Goal: Check status: Check status

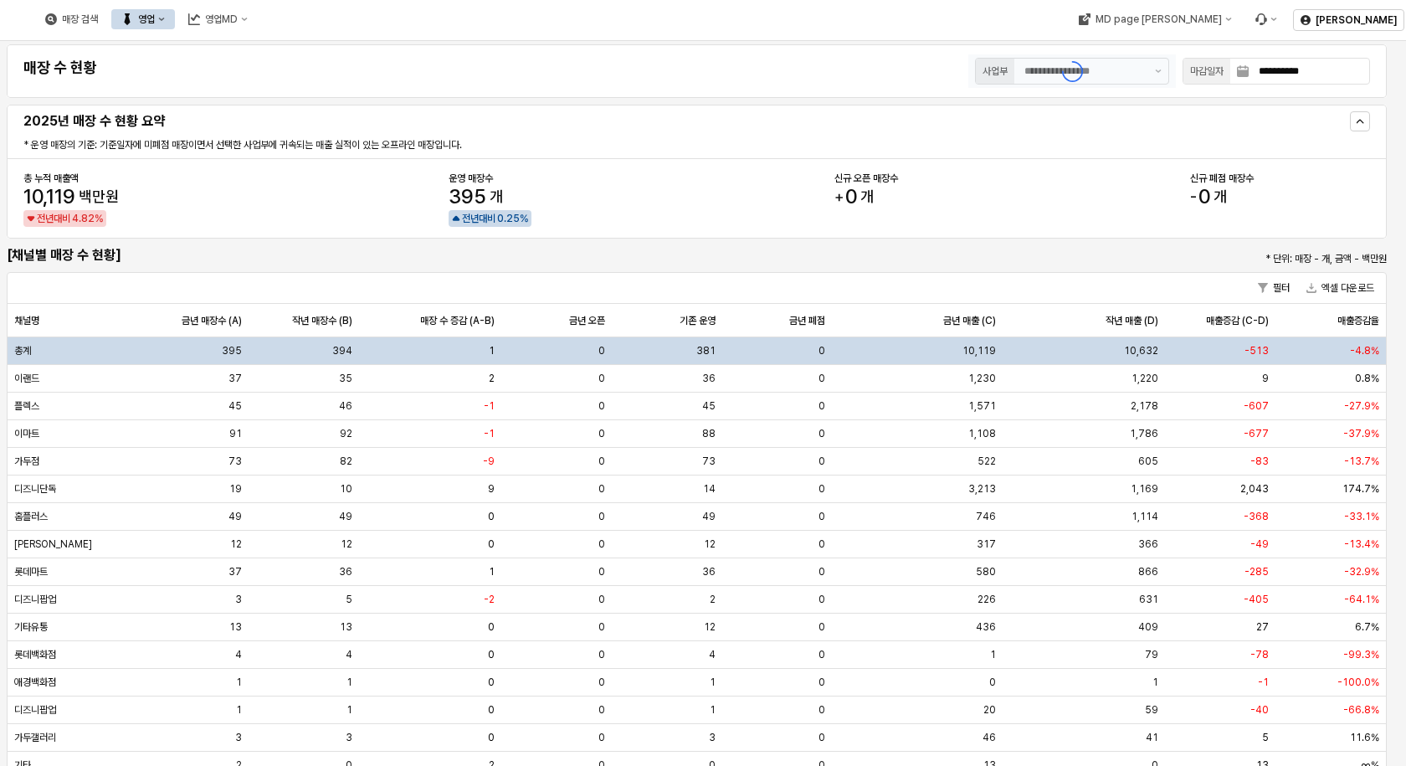
click at [1123, 75] on div "App Frame" at bounding box center [1072, 70] width 208 height 33
click at [175, 22] on button "영업" at bounding box center [143, 19] width 64 height 20
click at [308, 43] on div "목표매출 달성현황" at bounding box center [323, 50] width 102 height 17
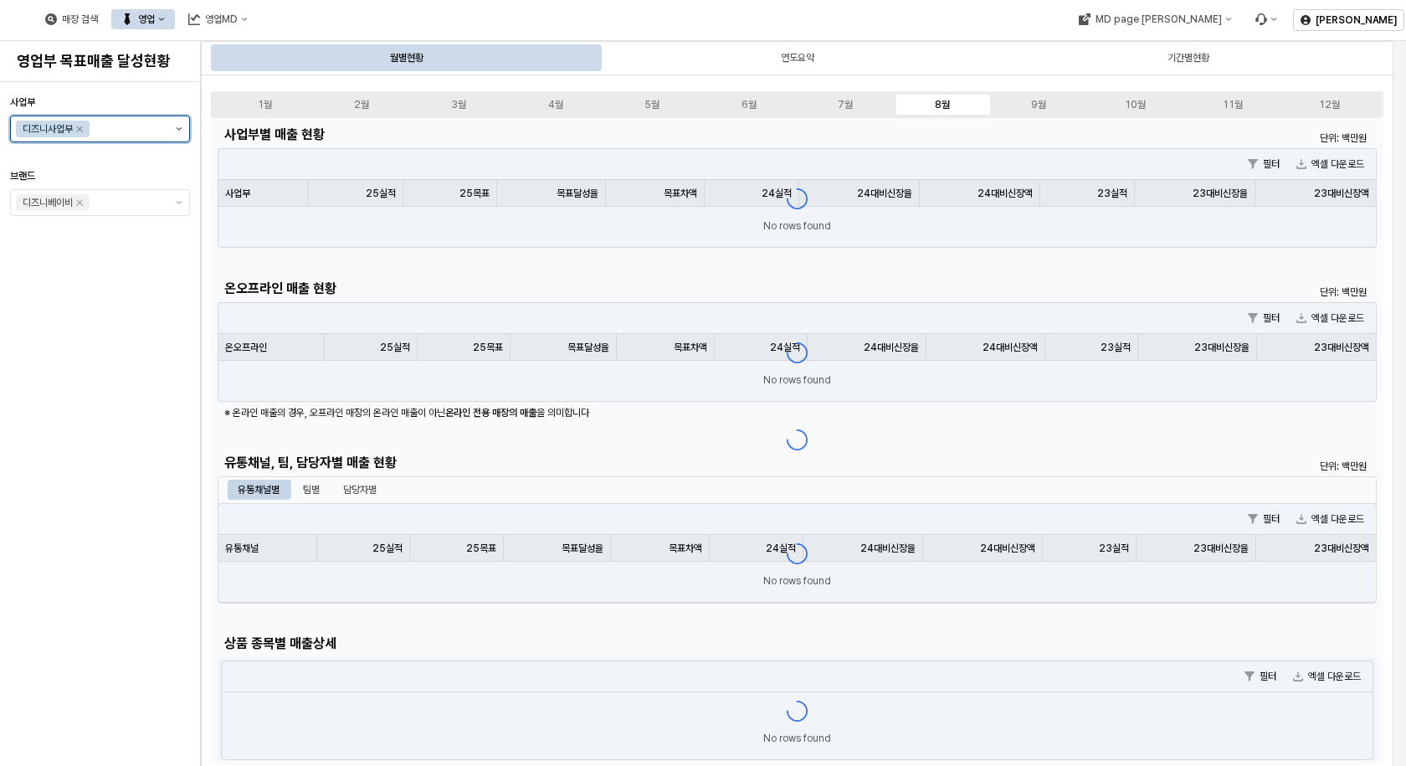
click at [181, 138] on button "제안 사항 표시" at bounding box center [179, 128] width 20 height 25
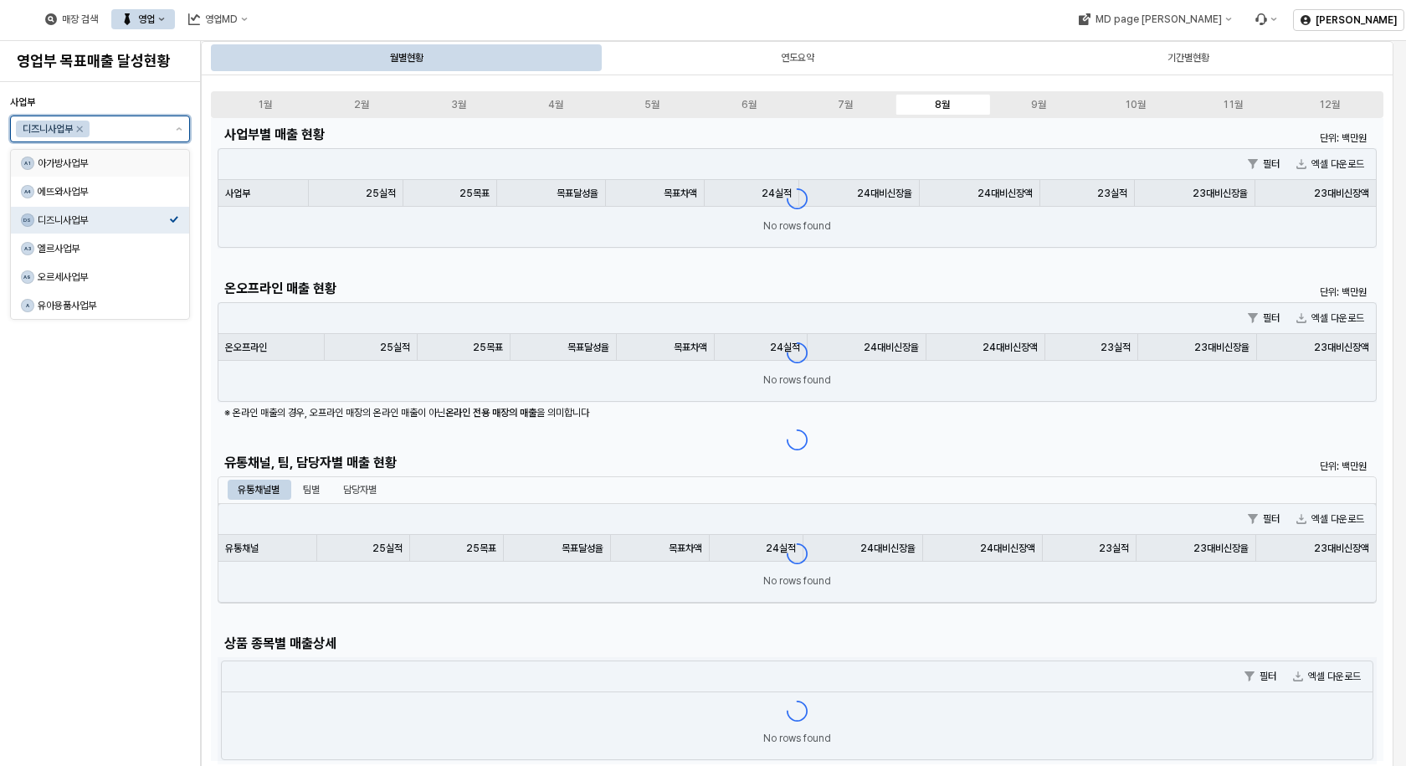
click at [85, 167] on div "아가방사업부" at bounding box center [103, 162] width 131 height 13
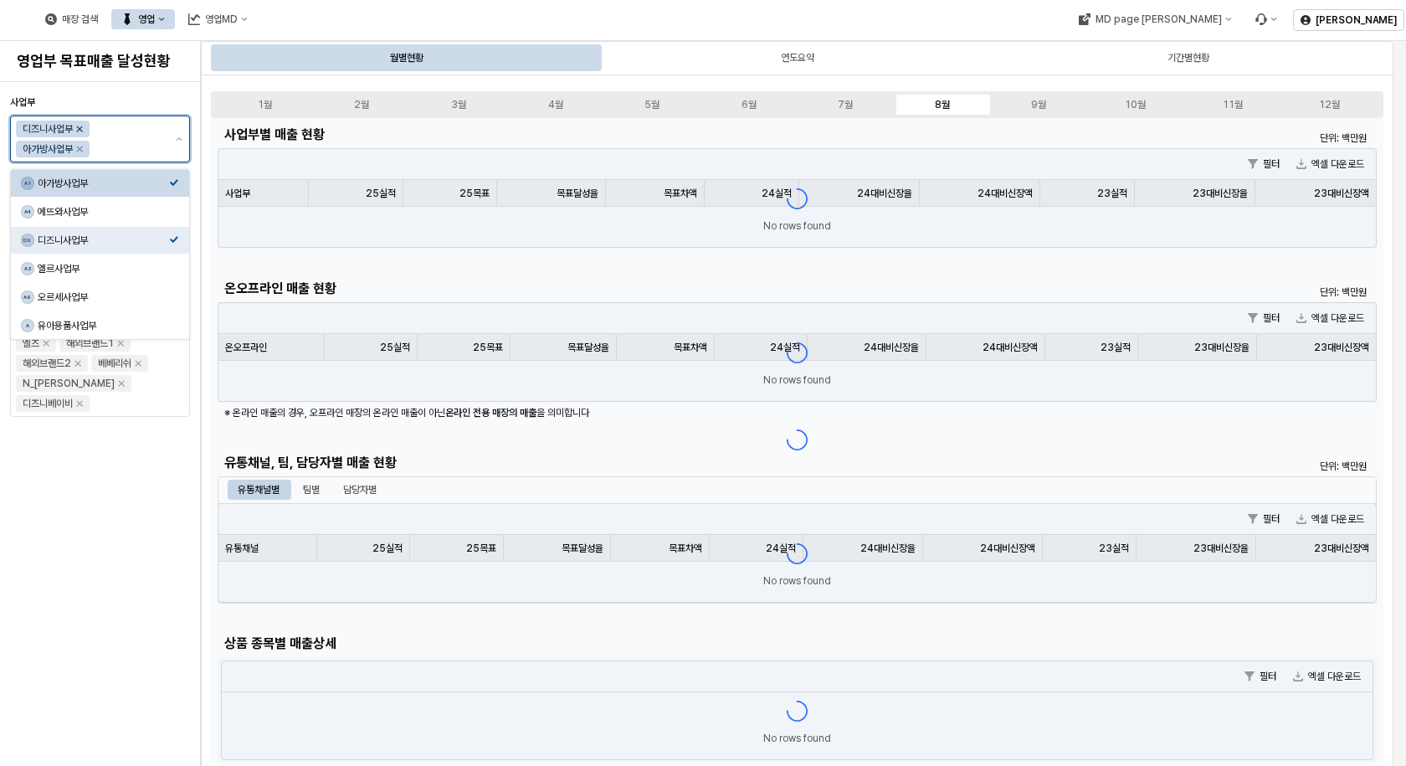
click at [82, 130] on icon "Remove 디즈니사업부" at bounding box center [80, 129] width 6 height 6
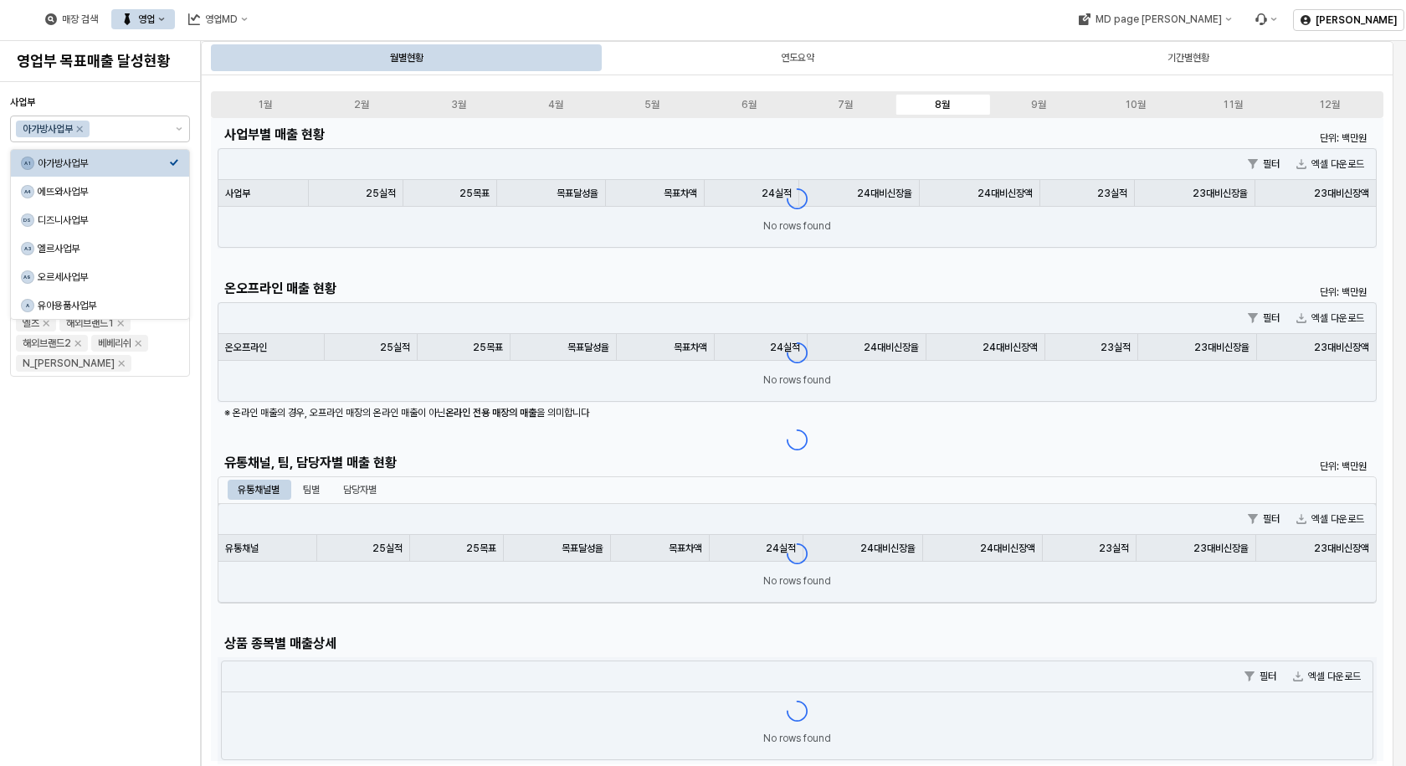
click at [192, 633] on div "사업부 아가방사업부 브랜드 아가방 디어베이비 냅베이비(공통) 온라인 디어베이비 온라인용품(사입) 퓨토시크릿리뉴얼 꼬똥드베베 디자인스킨 엘츠 해…" at bounding box center [100, 424] width 200 height 684
click at [359, 485] on div "App Frame" at bounding box center [797, 439] width 1172 height 643
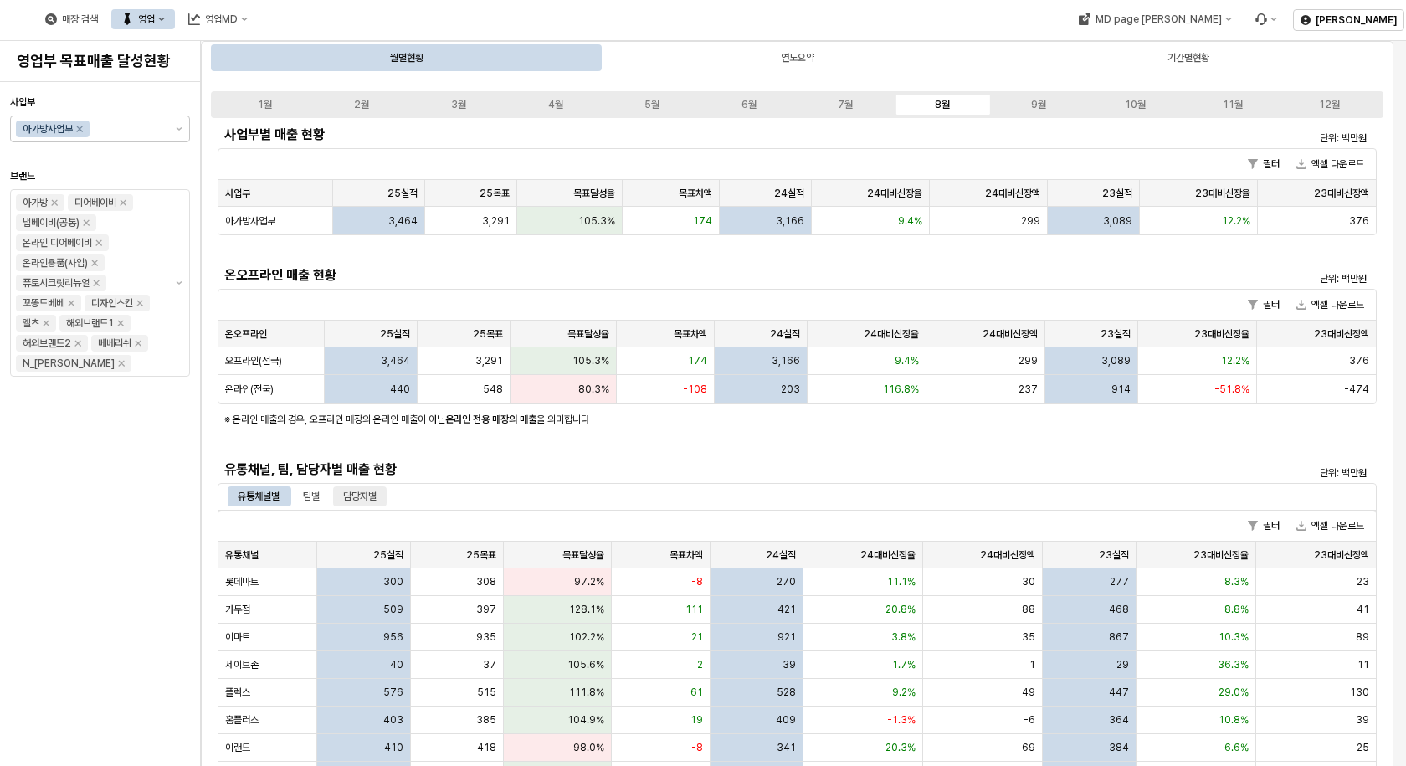
click at [369, 502] on div "담당자별" at bounding box center [359, 496] width 33 height 20
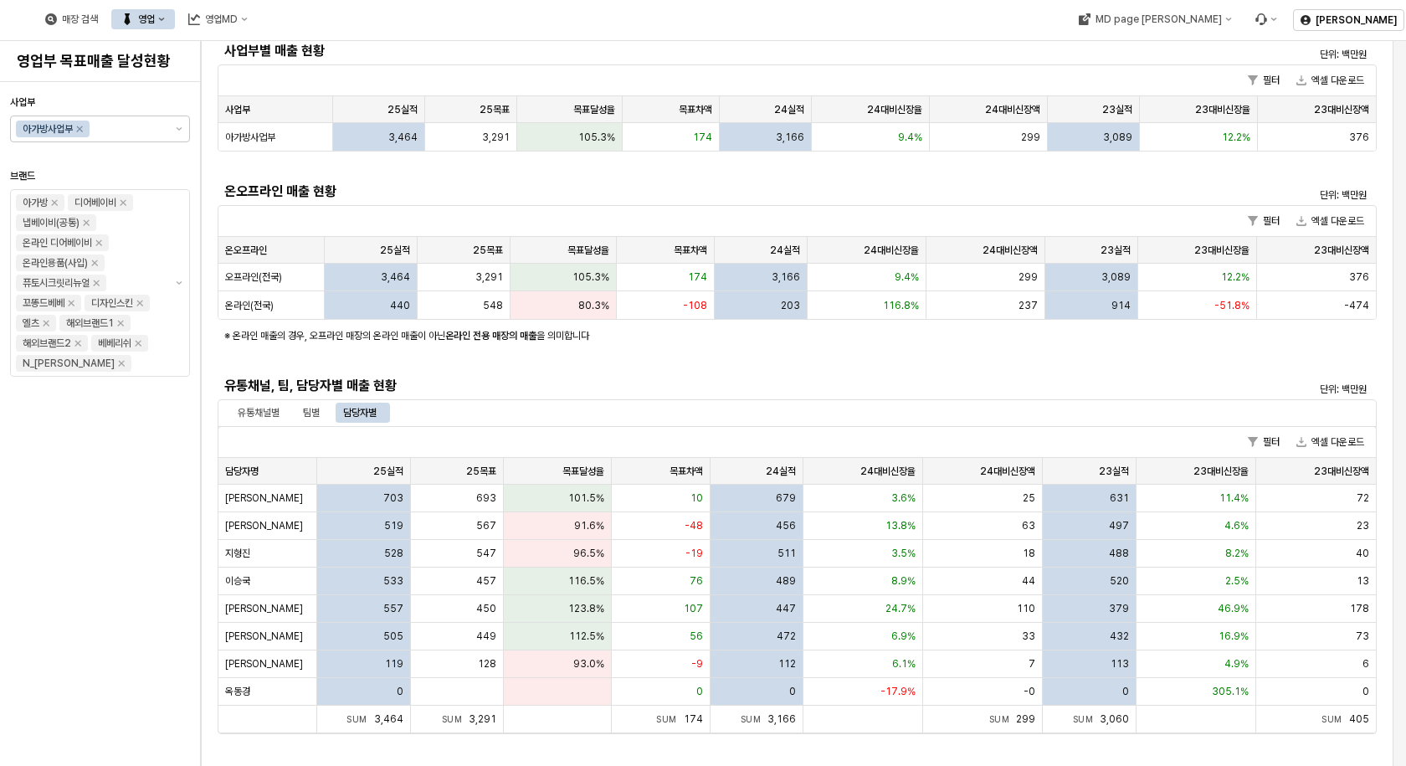
scroll to position [251, 0]
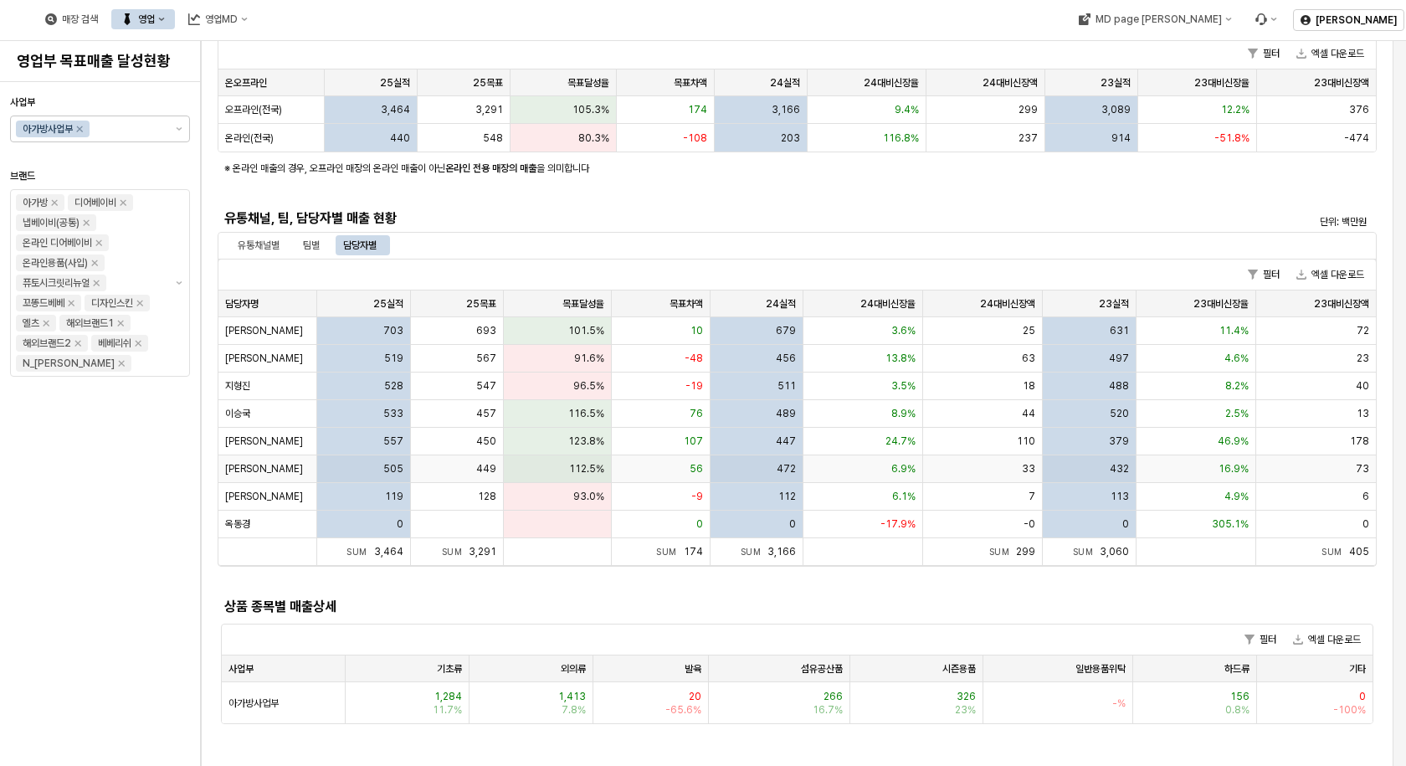
click at [377, 468] on div "505" at bounding box center [364, 469] width 94 height 28
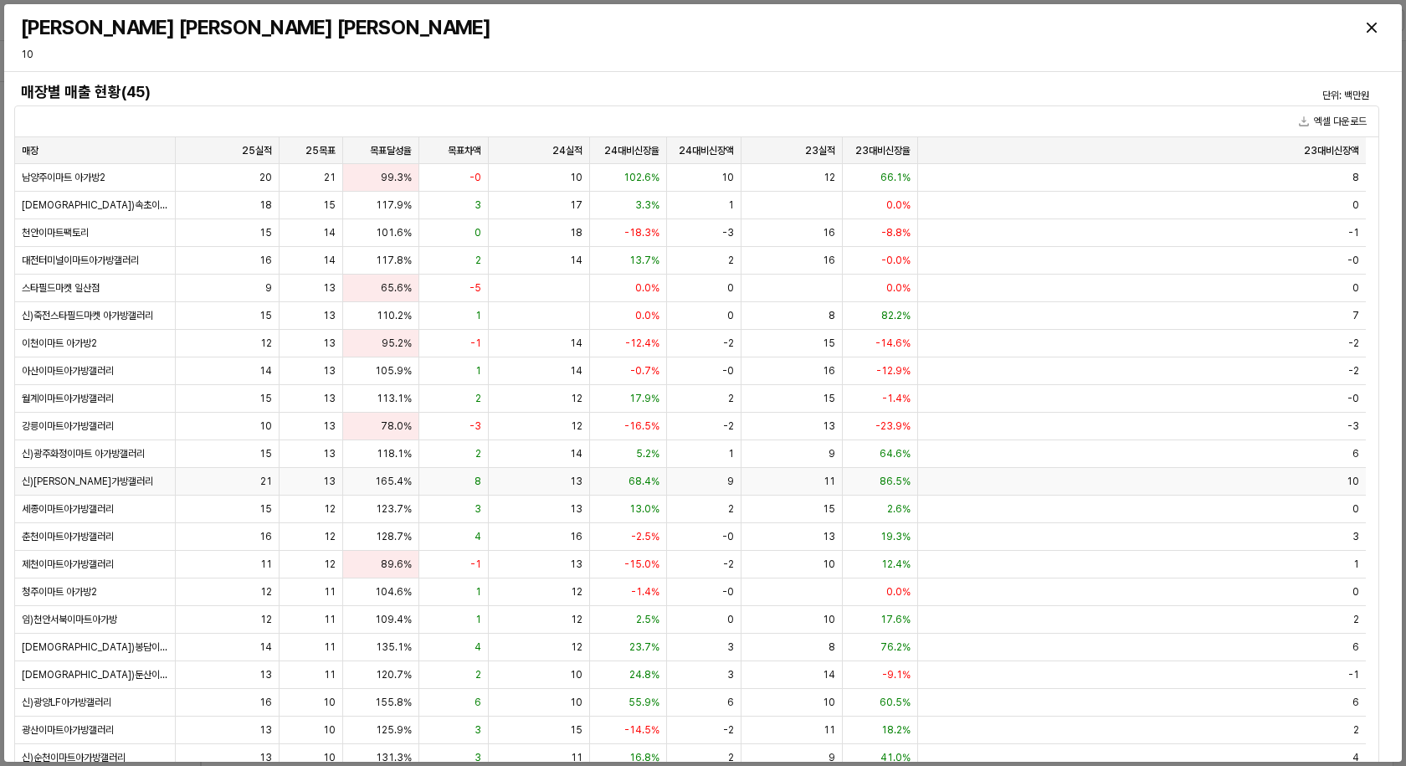
drag, startPoint x: 459, startPoint y: 469, endPoint x: 1141, endPoint y: 112, distance: 769.2
click at [1105, 110] on div "엑셀 다운로드" at bounding box center [696, 121] width 1363 height 31
click at [1339, 116] on button "엑셀 다운로드" at bounding box center [1332, 121] width 81 height 20
drag, startPoint x: 512, startPoint y: 59, endPoint x: 500, endPoint y: 92, distance: 35.8
click at [513, 59] on div "곽현우님 매출 상세 10" at bounding box center [702, 38] width 1377 height 54
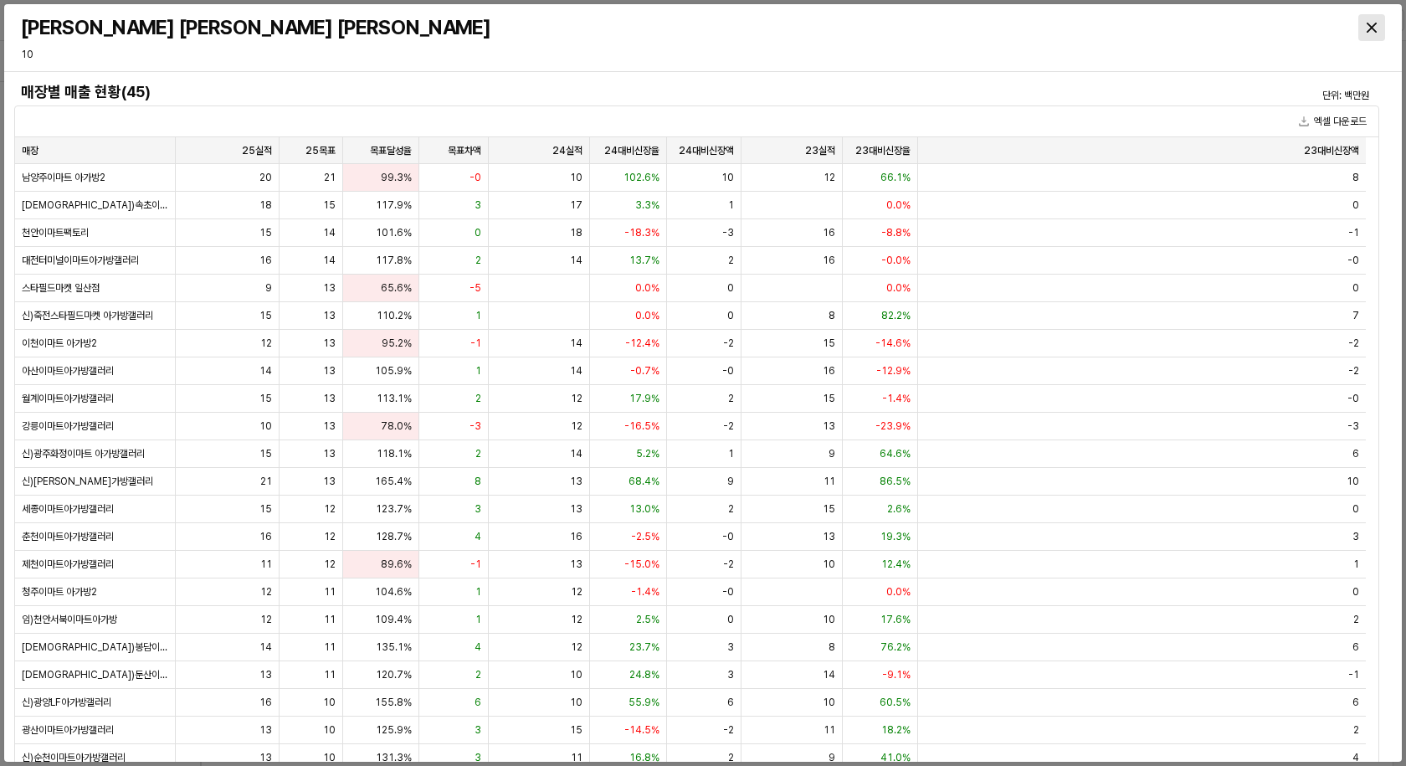
click at [1380, 24] on div "Close" at bounding box center [1371, 27] width 25 height 25
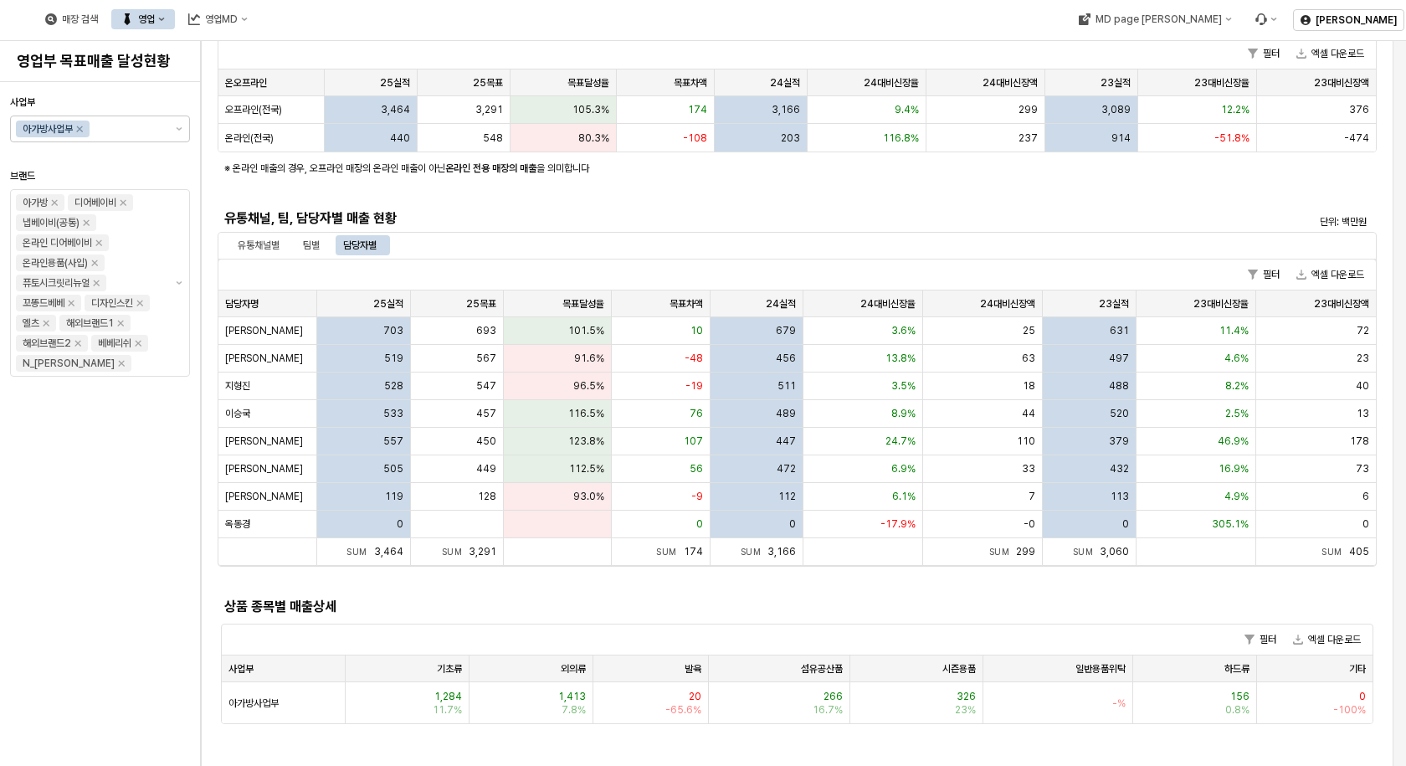
click at [472, 28] on div "매장 검색 영업 영업MD" at bounding box center [551, 19] width 1103 height 35
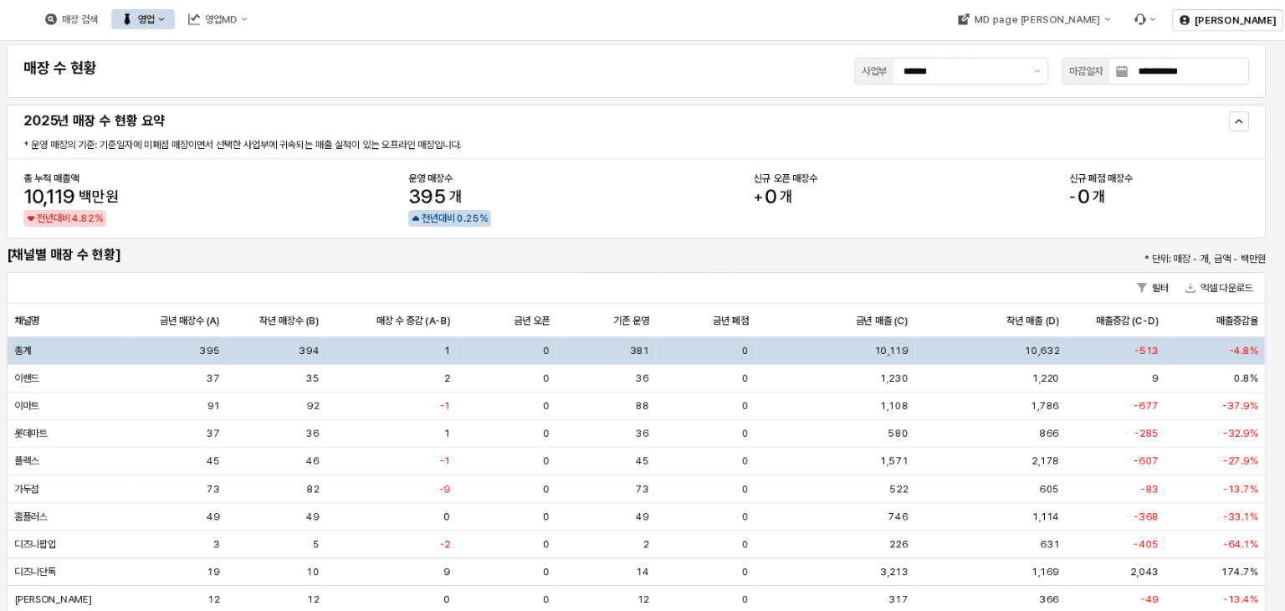
click at [155, 13] on div "영업" at bounding box center [146, 19] width 17 height 12
click at [300, 47] on div "목표매출 달성현황" at bounding box center [329, 50] width 89 height 13
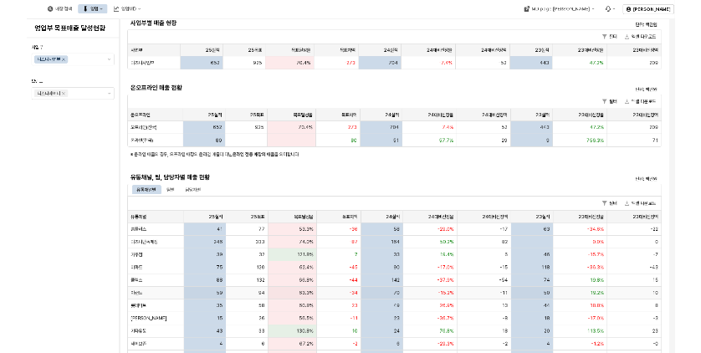
scroll to position [167, 0]
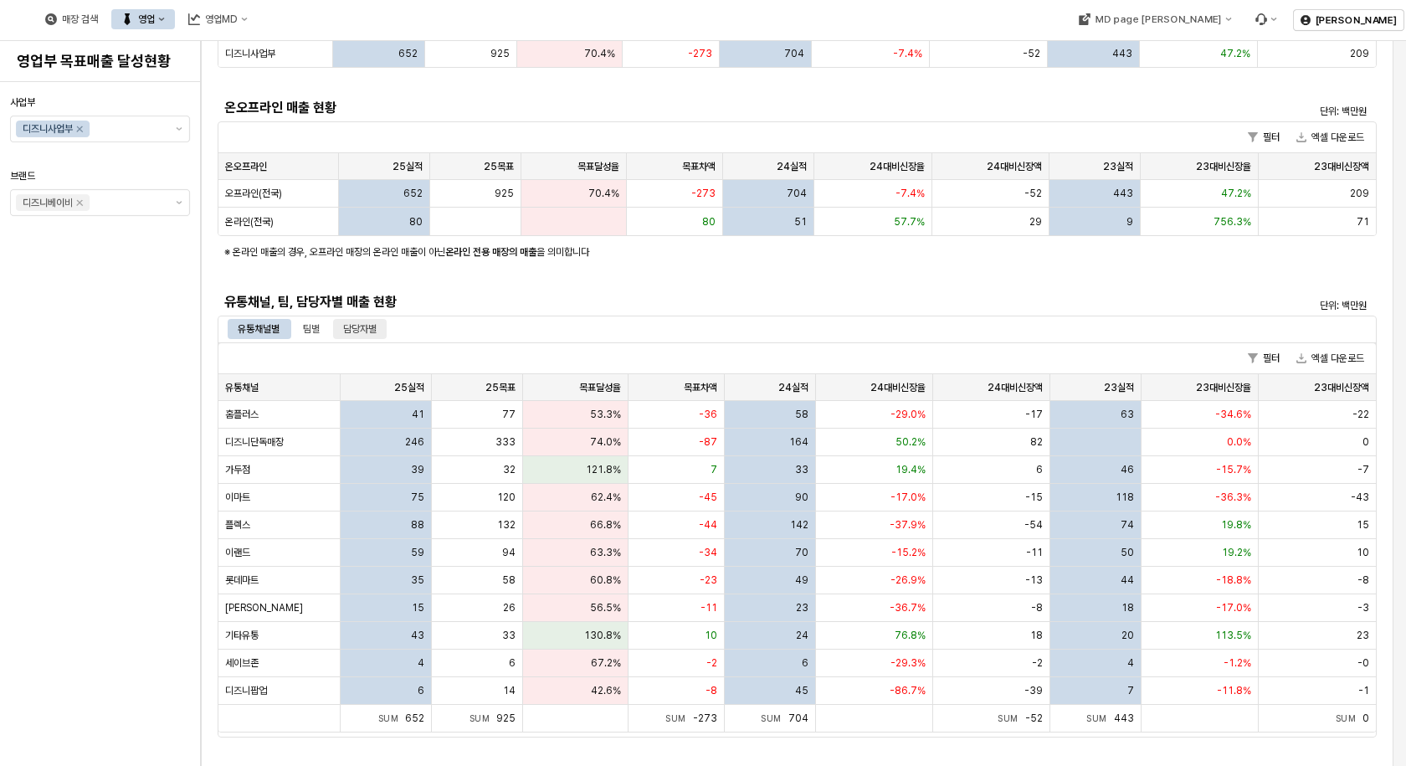
click at [367, 325] on div "담당자별" at bounding box center [359, 329] width 33 height 20
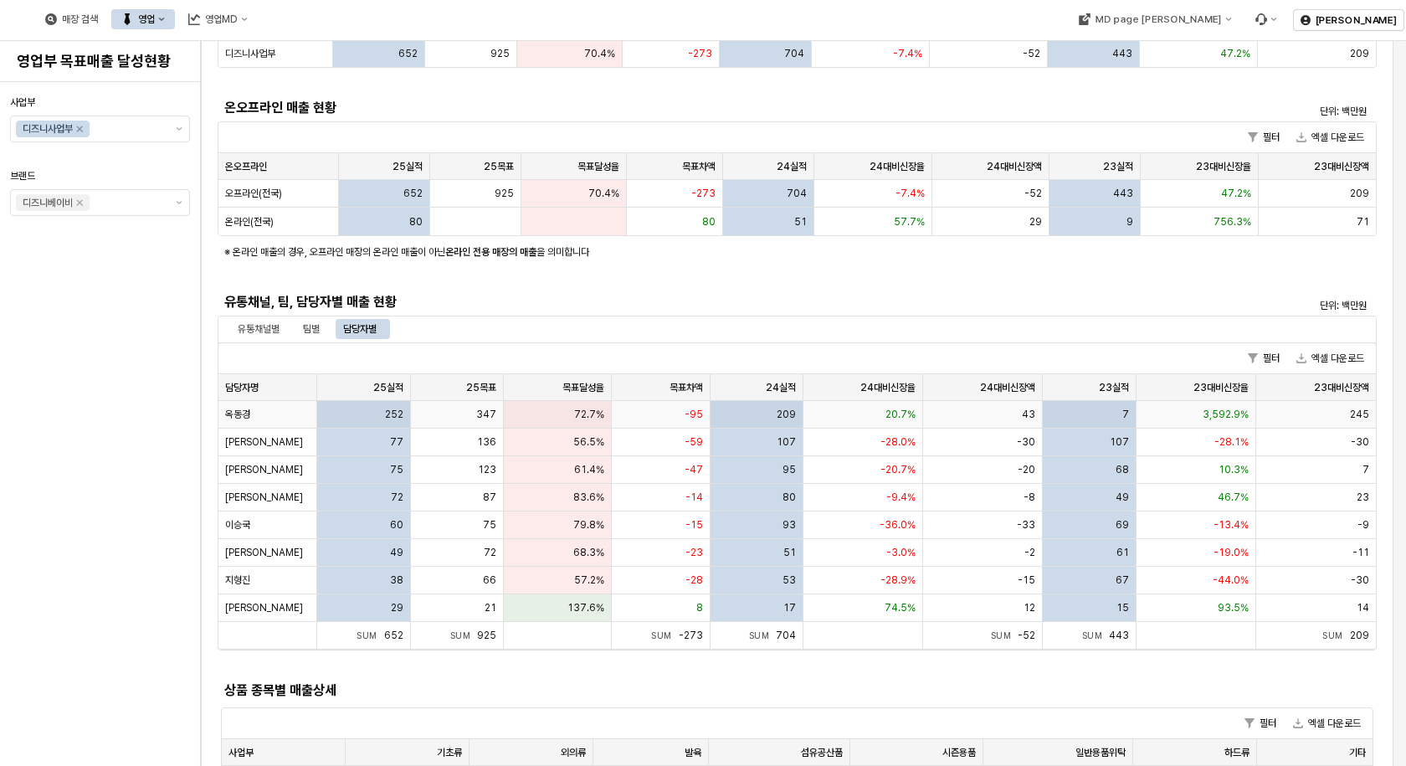
click at [248, 417] on span "옥동경" at bounding box center [237, 414] width 25 height 13
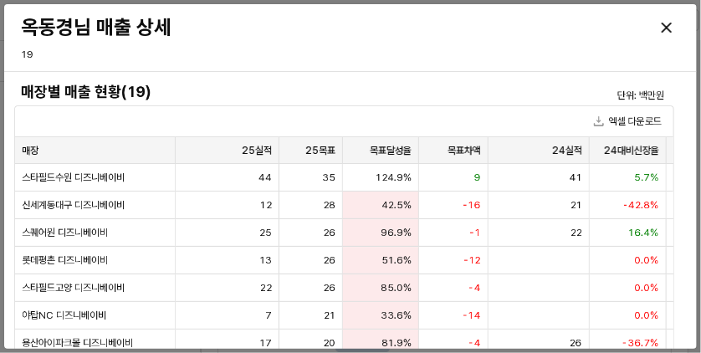
click at [512, 22] on h3 "옥동경님 매출 상세" at bounding box center [266, 27] width 491 height 23
